Goal: Transaction & Acquisition: Purchase product/service

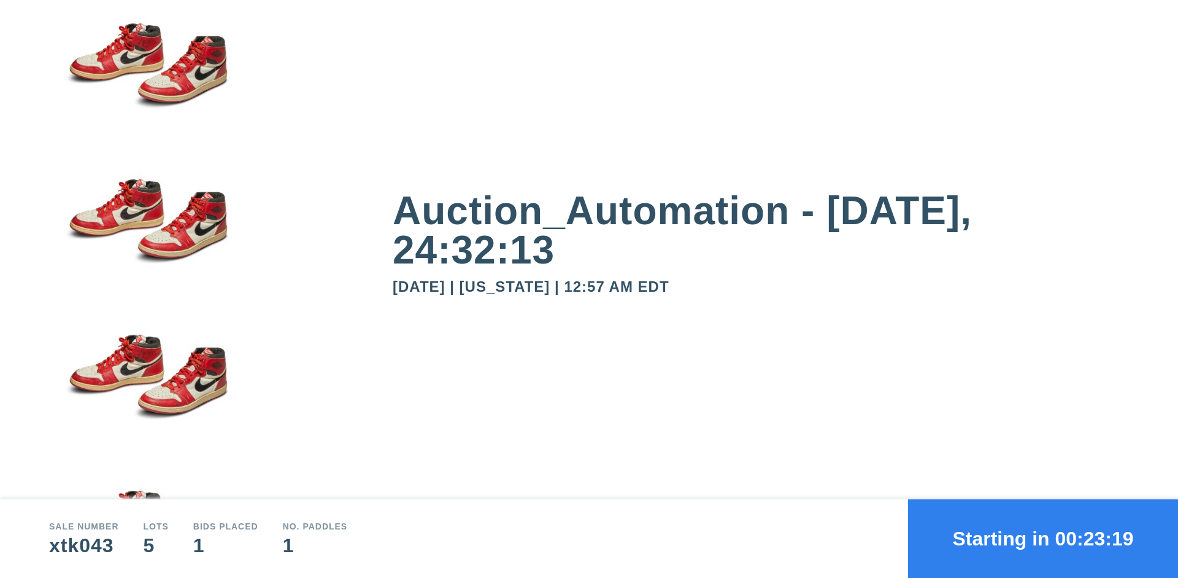
click at [1043, 538] on button "Starting in 00:23:19" at bounding box center [1043, 538] width 270 height 79
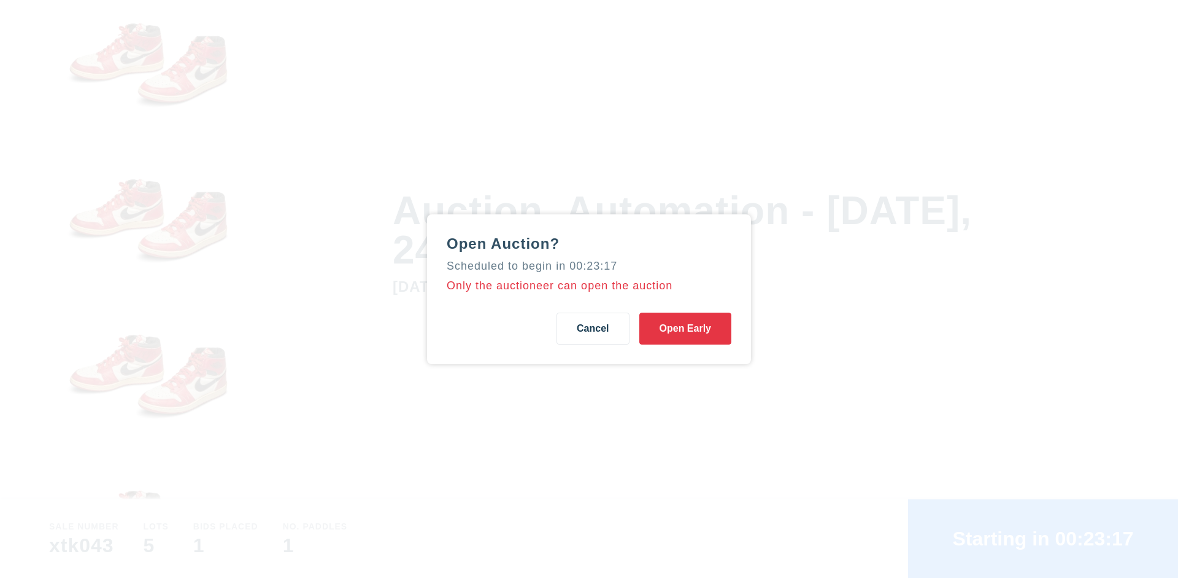
click at [686, 328] on button "Open Early" at bounding box center [686, 328] width 92 height 32
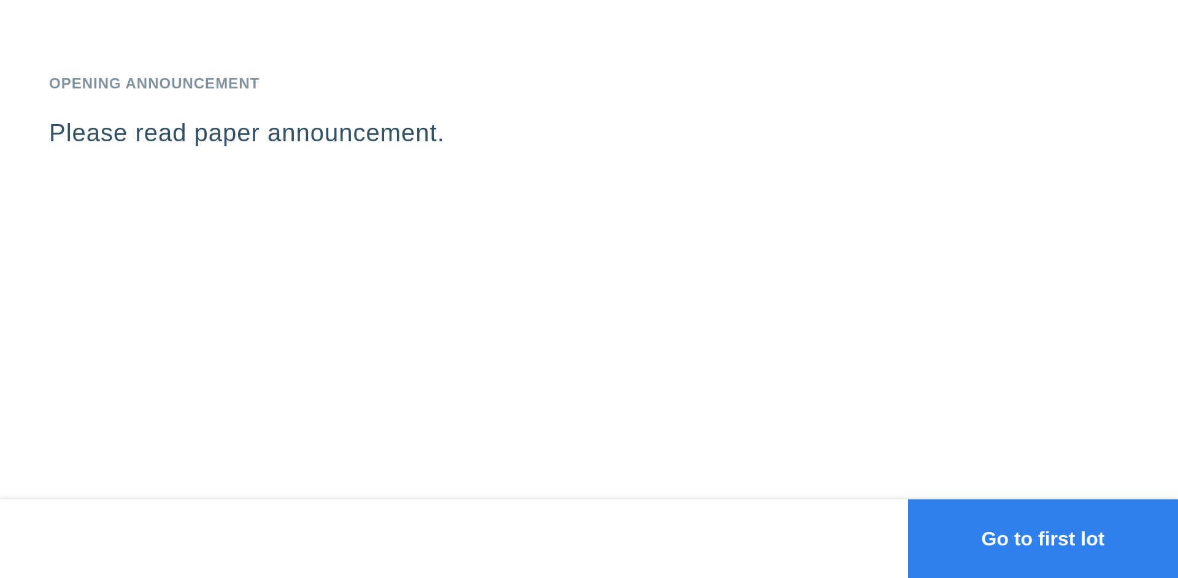
click at [1043, 538] on button "Go to first lot" at bounding box center [1043, 538] width 270 height 79
